Goal: Task Accomplishment & Management: Manage account settings

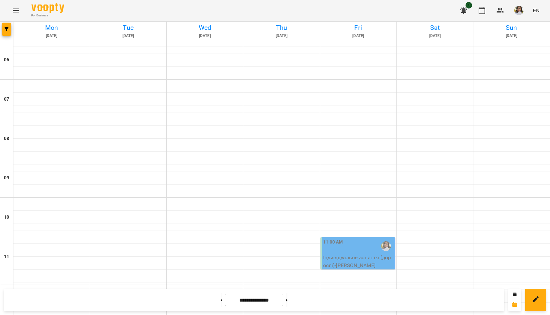
scroll to position [128, 0]
click at [361, 238] on div "11:00 AM" at bounding box center [358, 245] width 70 height 15
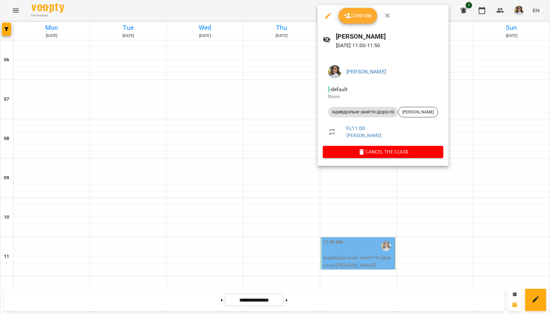
click at [356, 14] on span "Confirm" at bounding box center [358, 16] width 28 height 8
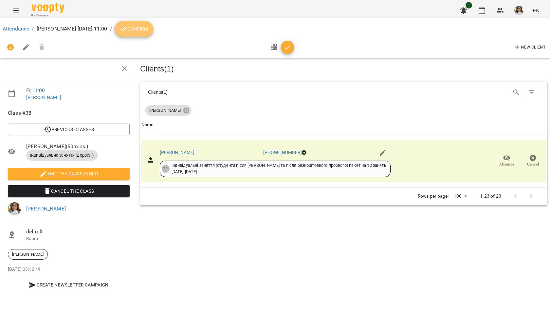
click at [148, 33] on span "Confirm" at bounding box center [134, 29] width 28 height 8
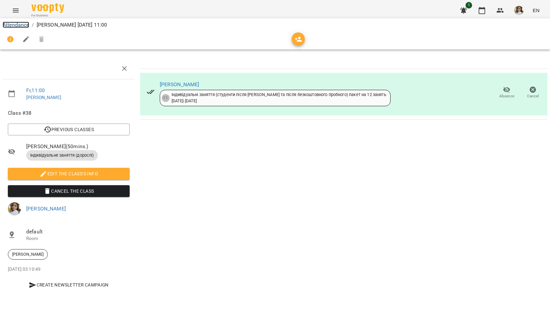
click at [15, 24] on link "Attendance" at bounding box center [16, 25] width 27 height 6
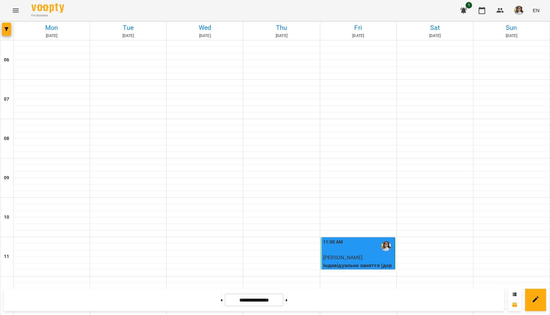
scroll to position [262, 0]
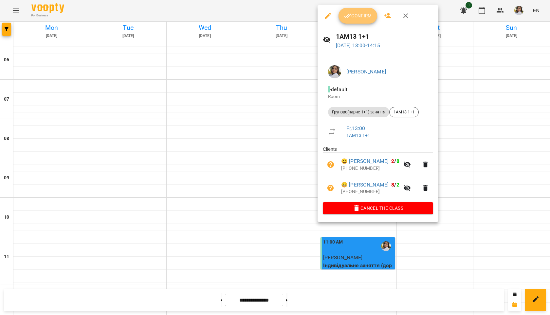
click at [356, 16] on span "Confirm" at bounding box center [358, 16] width 28 height 8
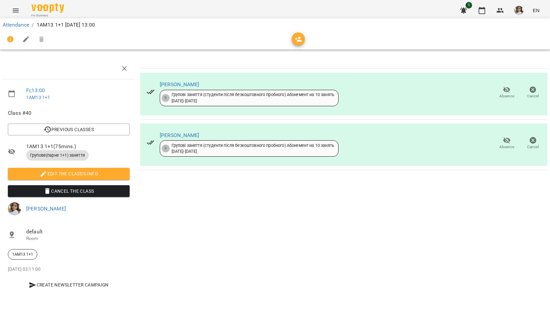
click at [506, 93] on span "Absence" at bounding box center [506, 96] width 15 height 6
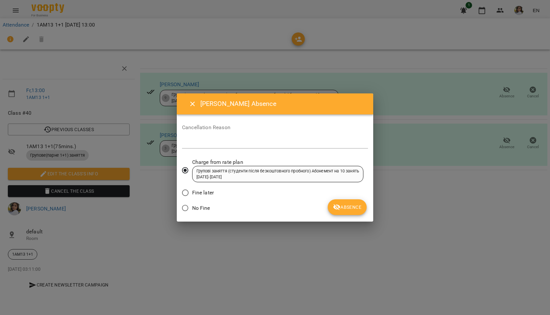
click at [220, 142] on textarea at bounding box center [275, 143] width 186 height 6
click at [201, 205] on span "No Fine" at bounding box center [201, 208] width 18 height 8
click at [244, 148] on div "*" at bounding box center [275, 143] width 186 height 10
type textarea "**********"
click at [350, 211] on span "Absence" at bounding box center [347, 207] width 28 height 8
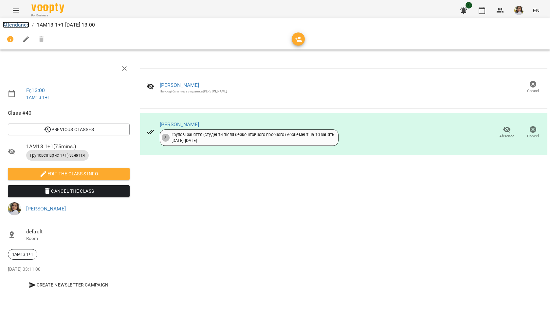
click at [20, 24] on link "Attendance" at bounding box center [16, 25] width 27 height 6
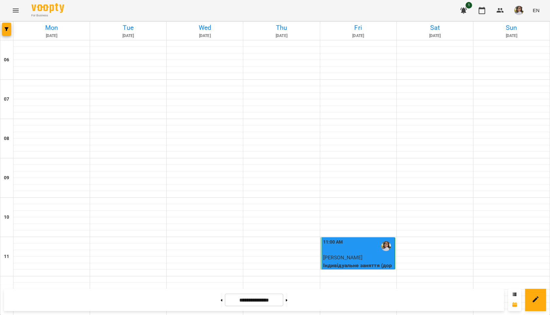
scroll to position [423, 0]
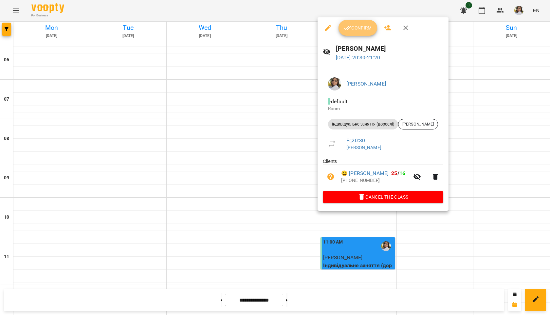
click at [366, 25] on span "Confirm" at bounding box center [358, 28] width 28 height 8
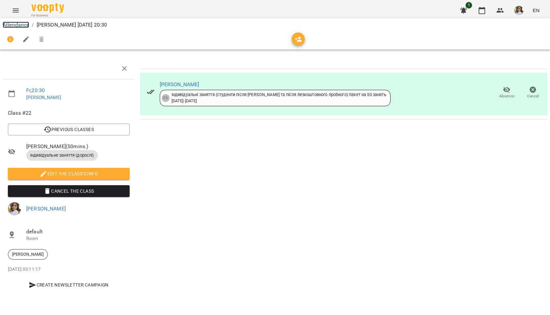
click at [10, 22] on link "Attendance" at bounding box center [16, 25] width 27 height 6
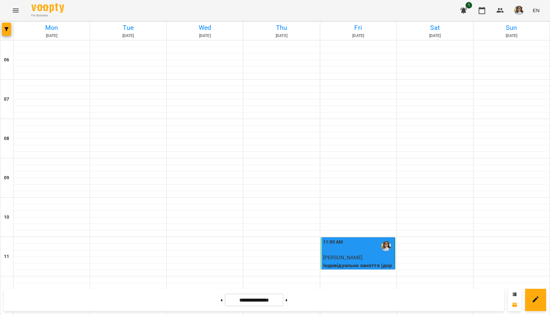
scroll to position [423, 0]
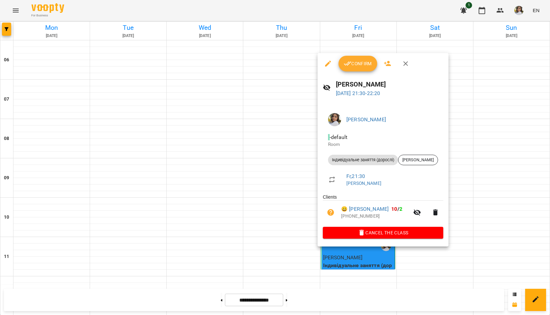
click at [353, 63] on span "Confirm" at bounding box center [358, 64] width 28 height 8
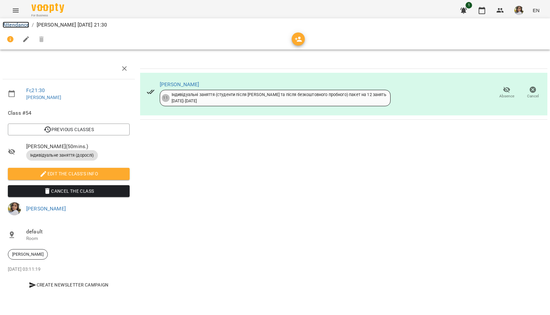
click at [17, 23] on link "Attendance" at bounding box center [16, 25] width 27 height 6
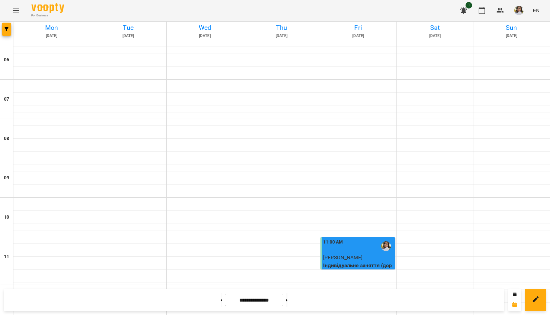
scroll to position [423, 0]
